Goal: Navigation & Orientation: Go to known website

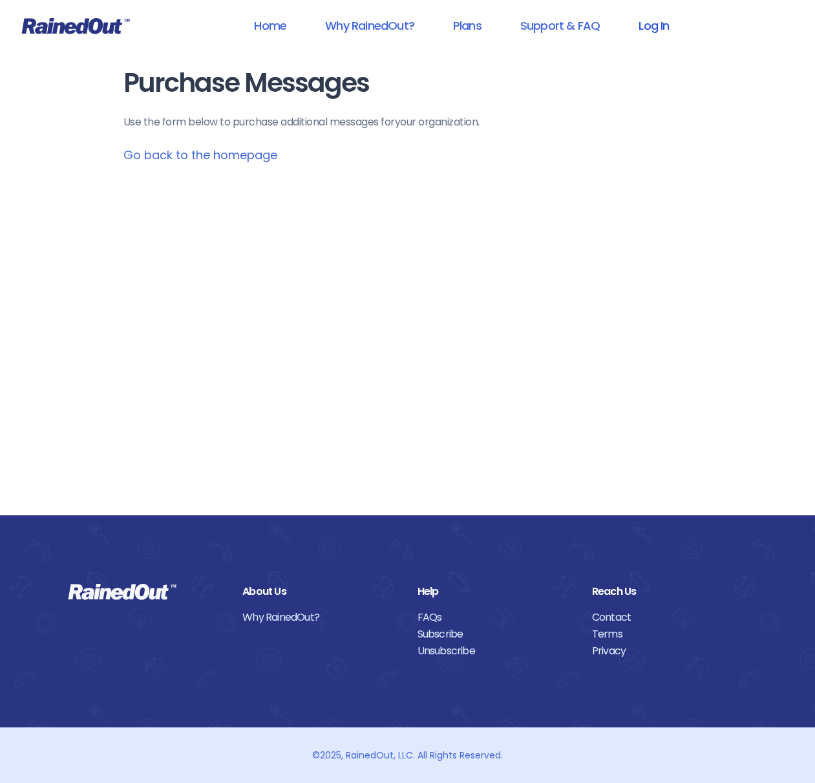
click at [652, 27] on link "Log In" at bounding box center [654, 25] width 64 height 29
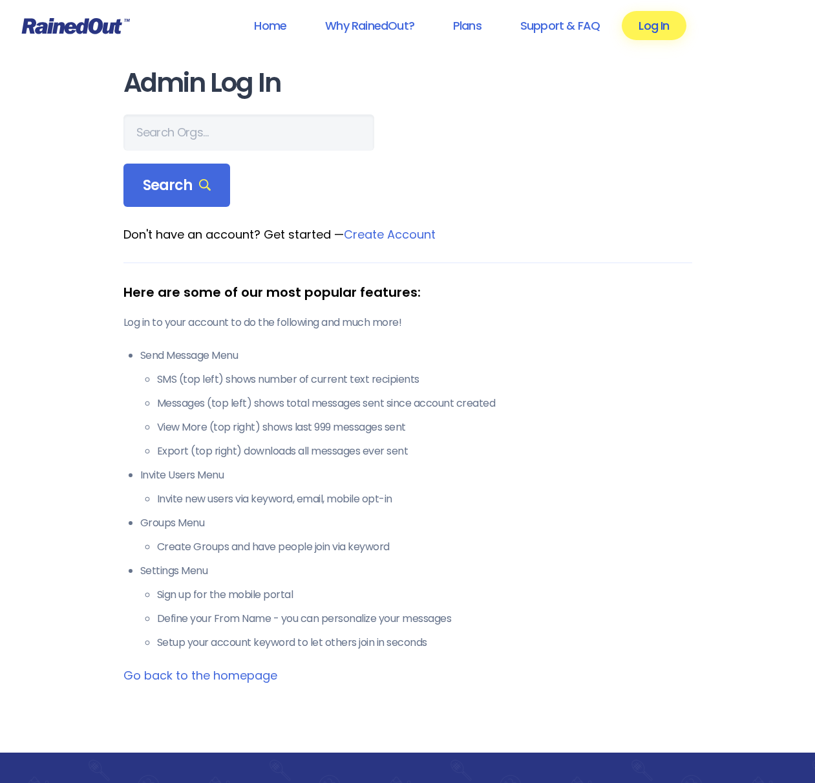
click at [654, 26] on link "Log In" at bounding box center [654, 25] width 64 height 29
click at [645, 27] on link "Log In" at bounding box center [654, 25] width 64 height 29
click at [68, 23] on icon at bounding box center [75, 25] width 109 height 17
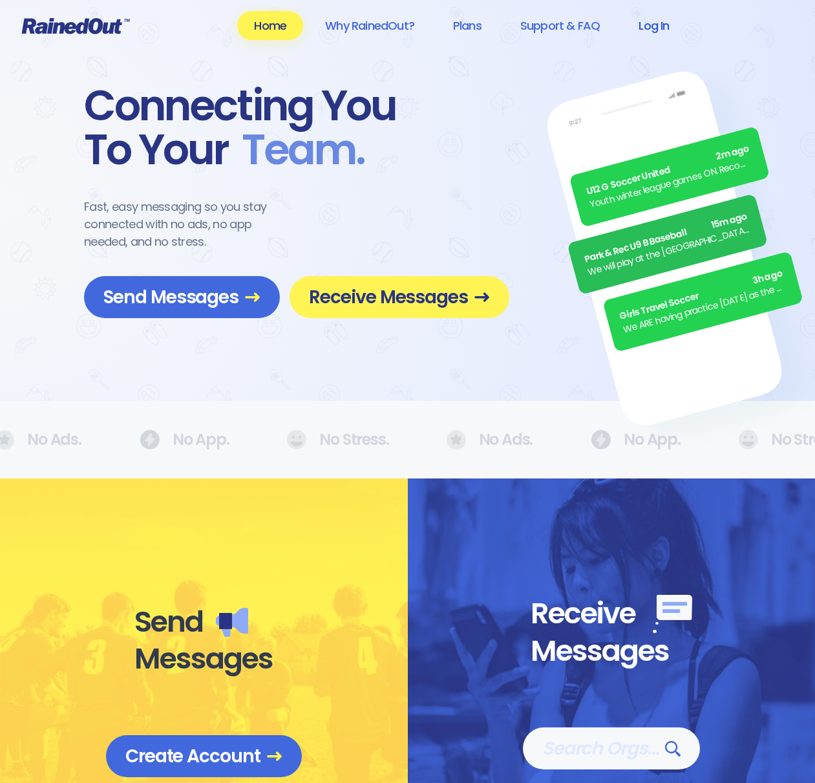
click at [665, 25] on link "Log In" at bounding box center [654, 25] width 64 height 29
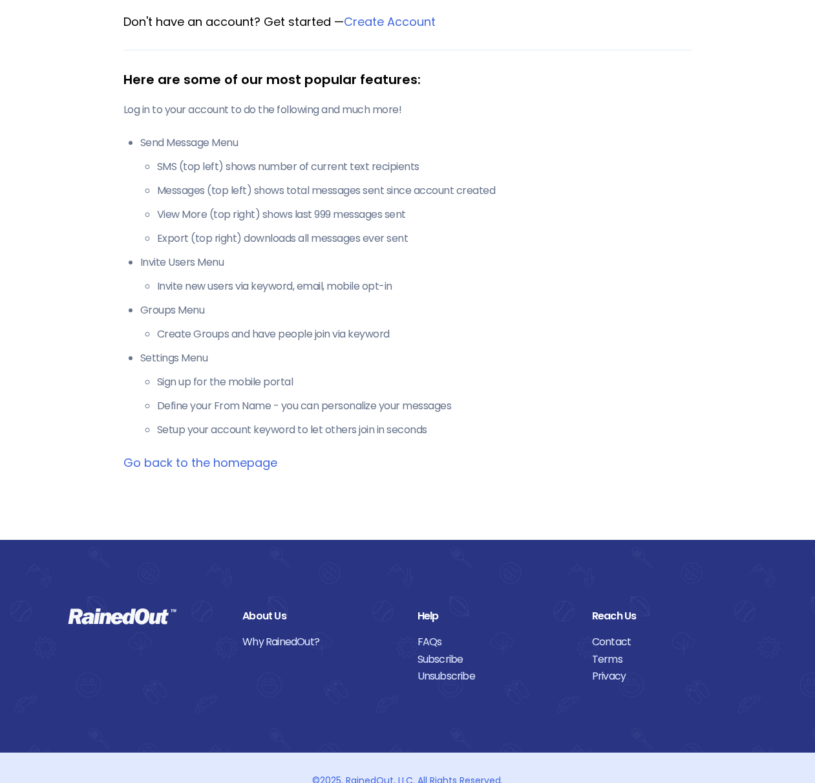
scroll to position [238, 0]
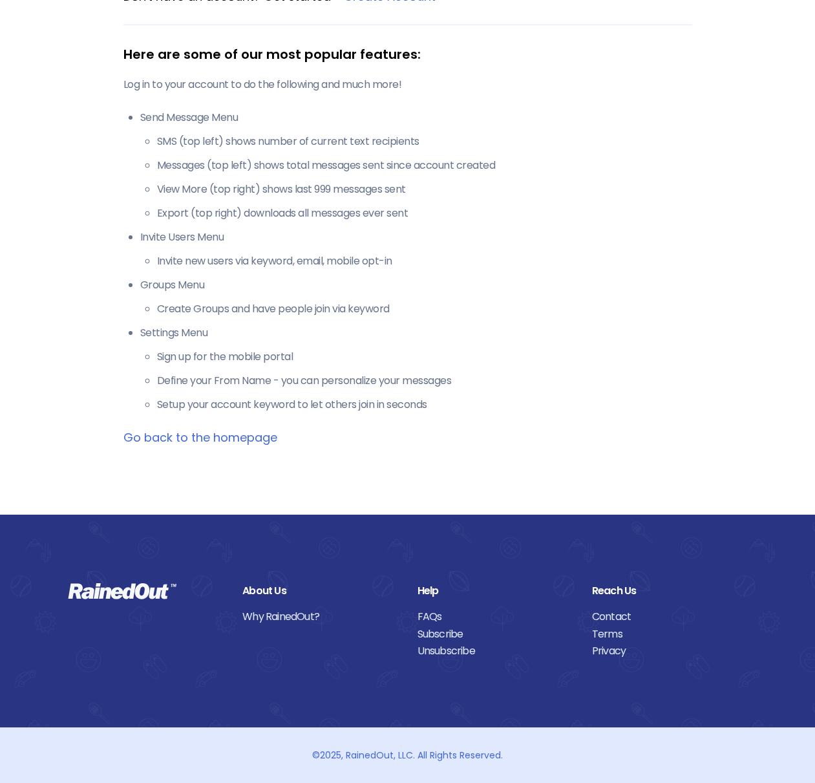
click at [185, 444] on link "Go back to the homepage" at bounding box center [200, 437] width 154 height 16
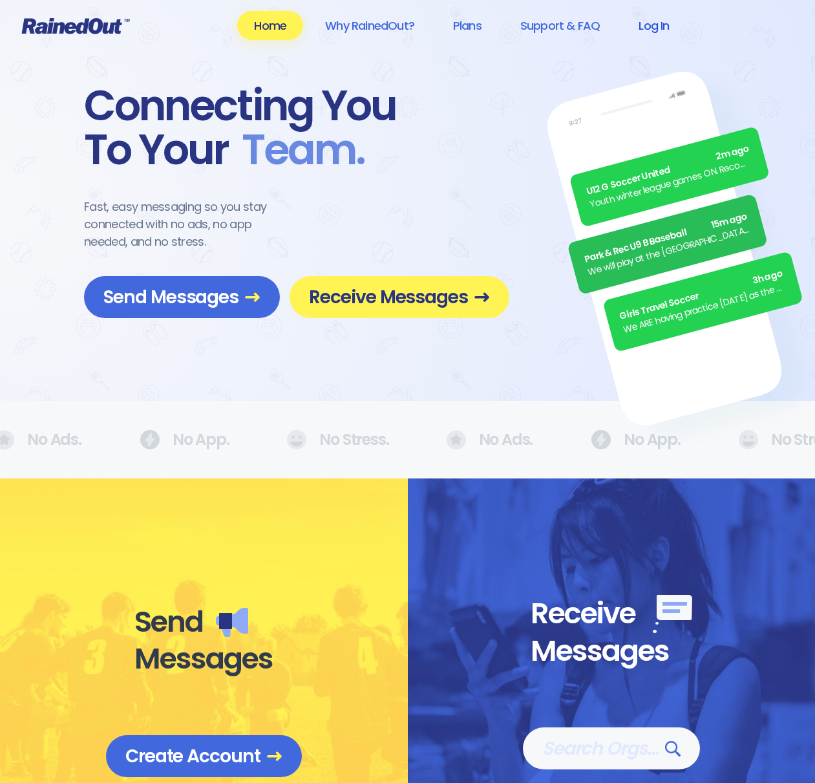
click at [645, 28] on link "Log In" at bounding box center [654, 25] width 64 height 29
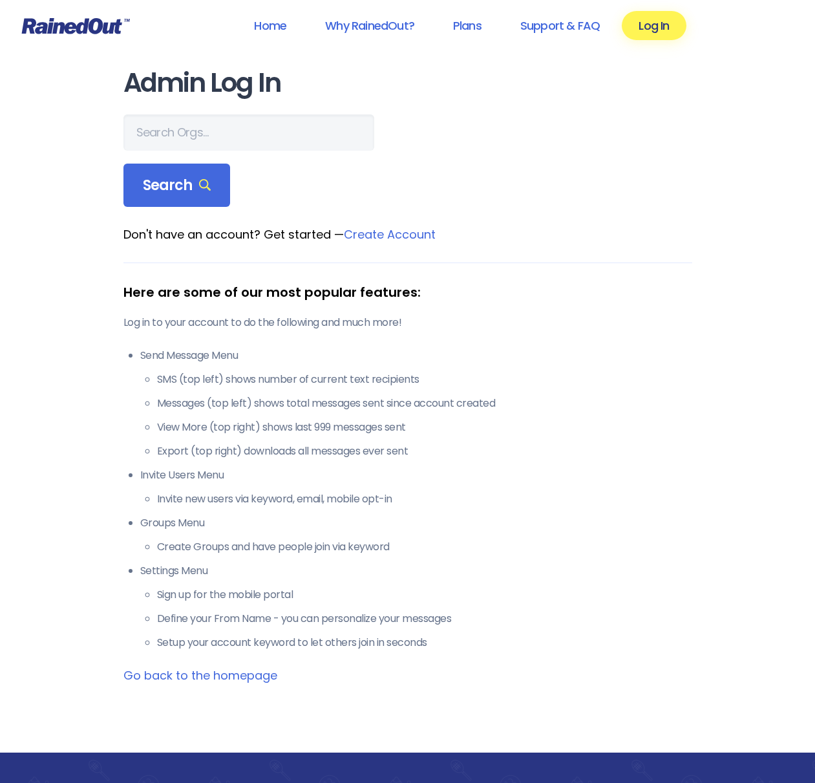
click at [409, 233] on link "Create Account" at bounding box center [390, 234] width 92 height 16
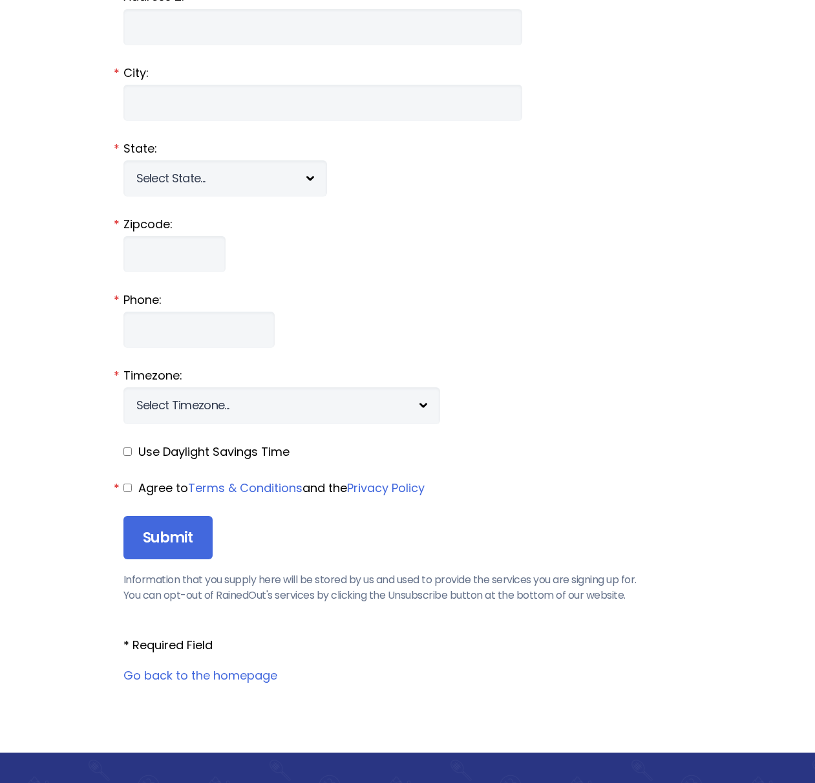
scroll to position [1462, 0]
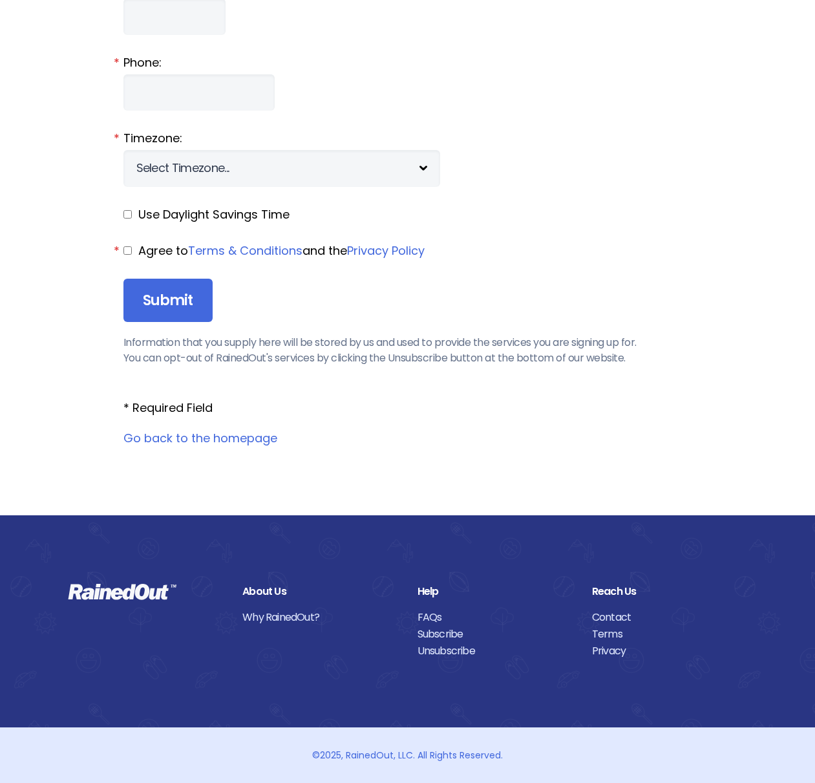
click at [220, 442] on link "Go back to the homepage" at bounding box center [200, 438] width 154 height 16
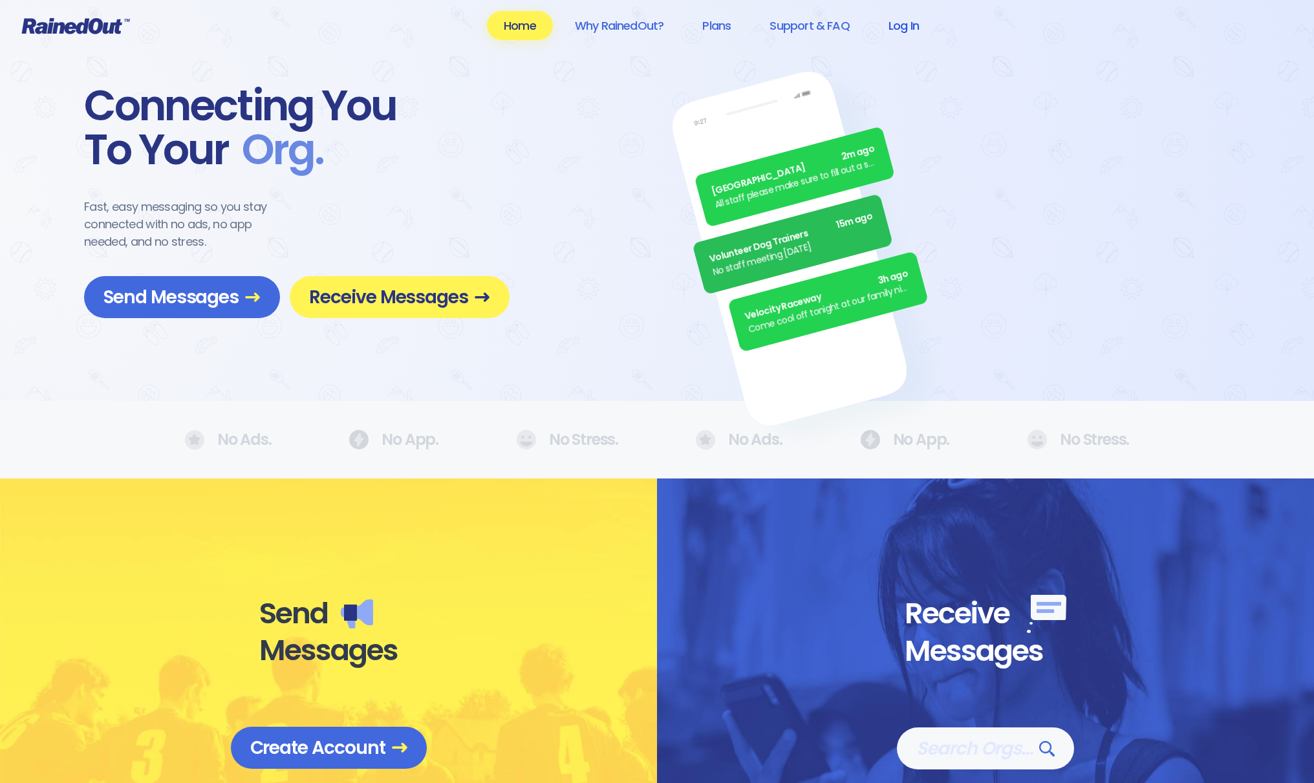
click at [815, 23] on link "Log In" at bounding box center [904, 25] width 64 height 29
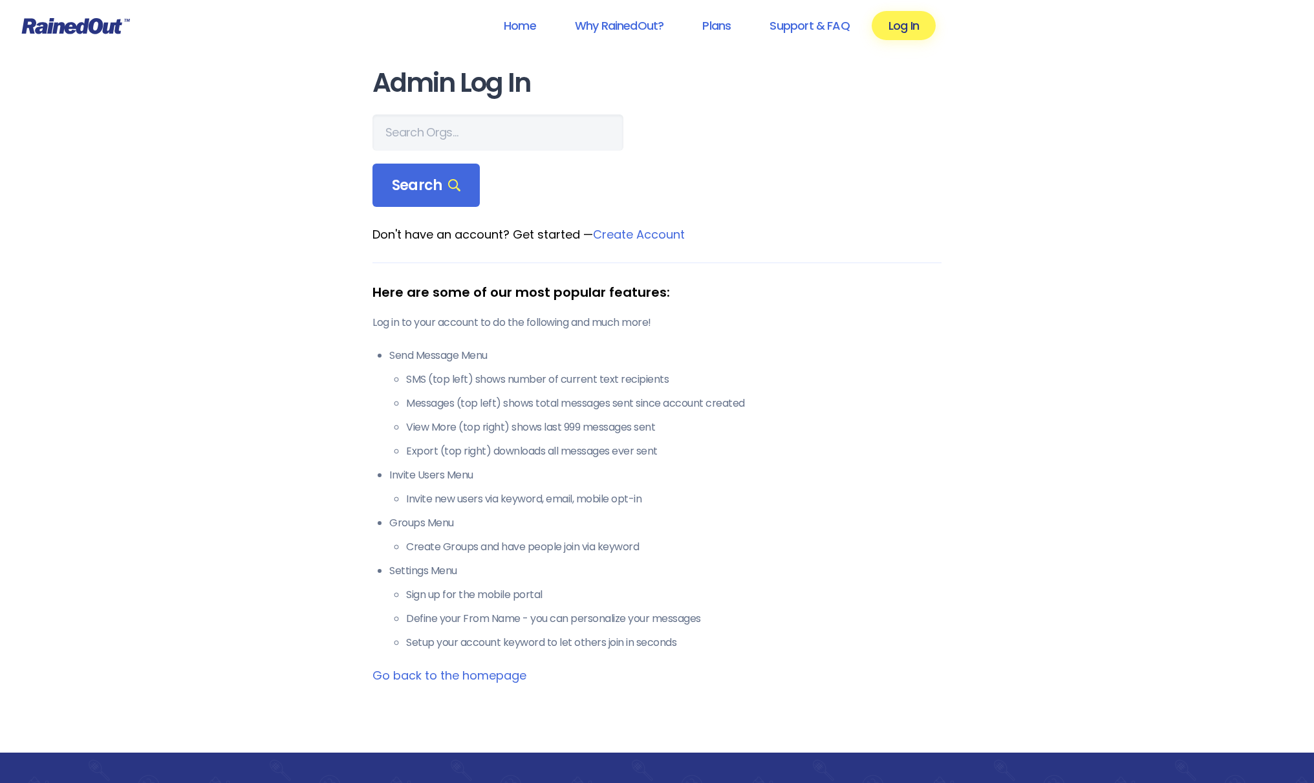
click at [427, 87] on h1 "Admin Log In" at bounding box center [656, 83] width 569 height 29
